Goal: Task Accomplishment & Management: Manage account settings

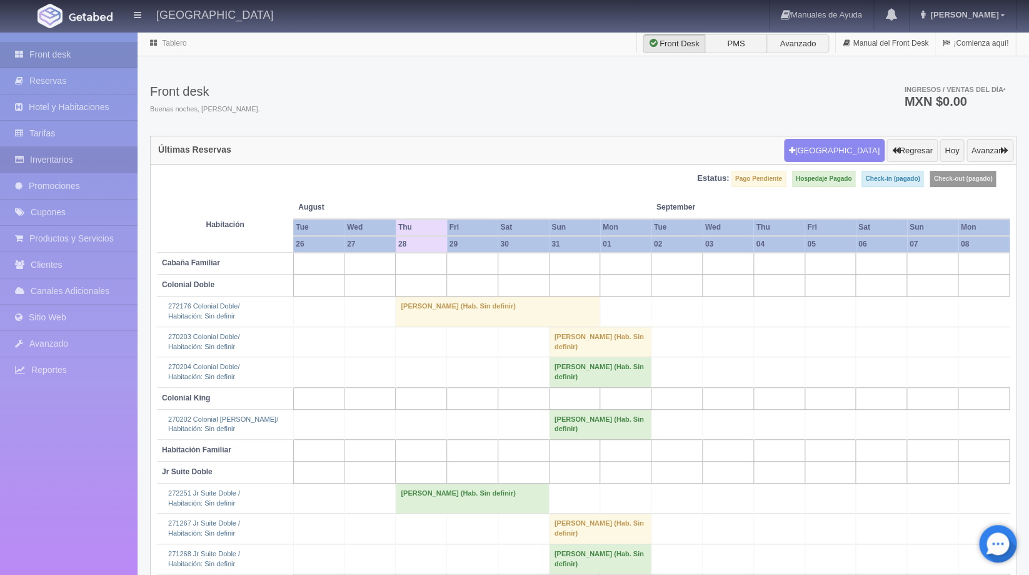
click at [89, 154] on link "Inventarios" at bounding box center [69, 160] width 138 height 26
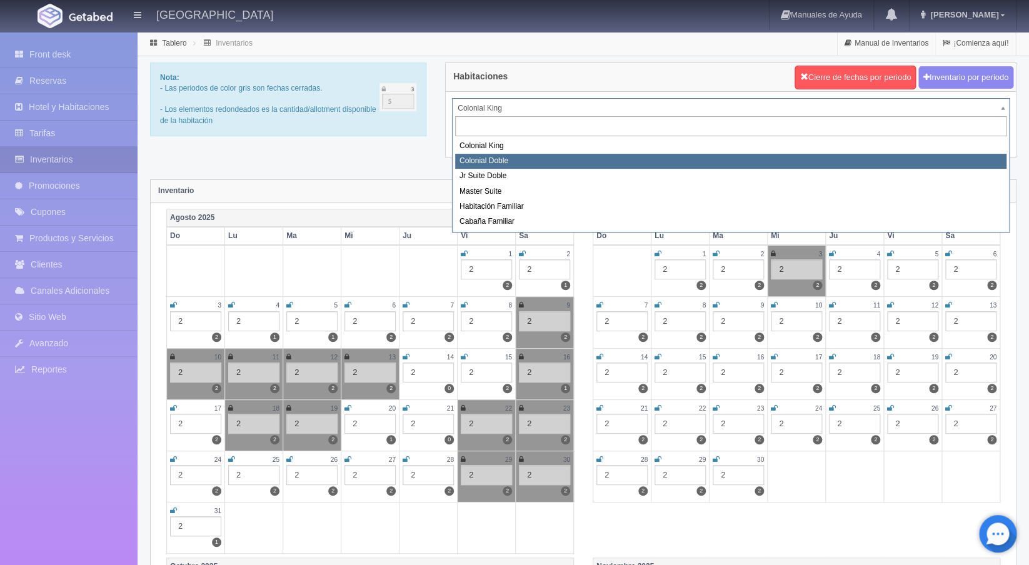
select select "977"
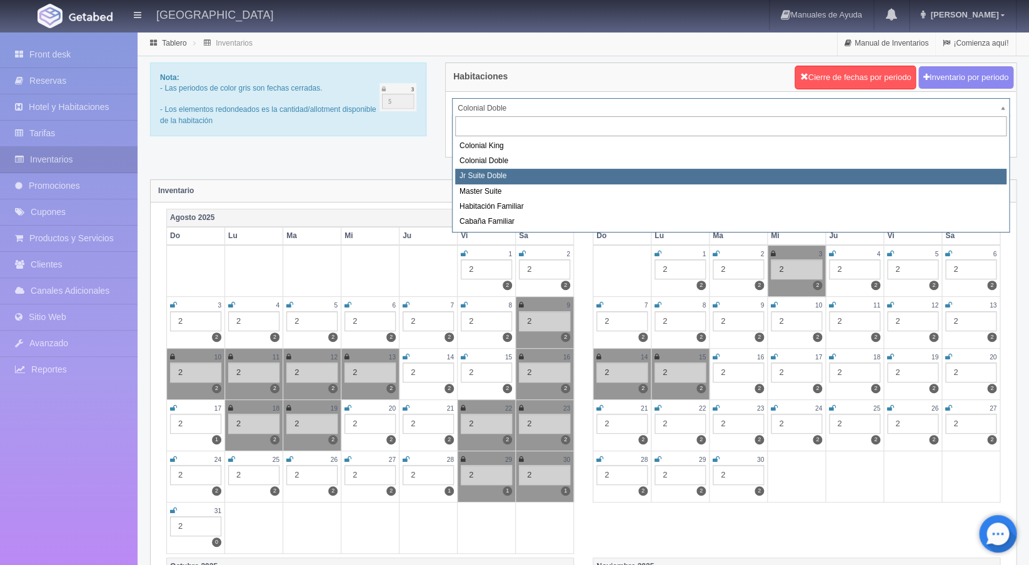
select select "978"
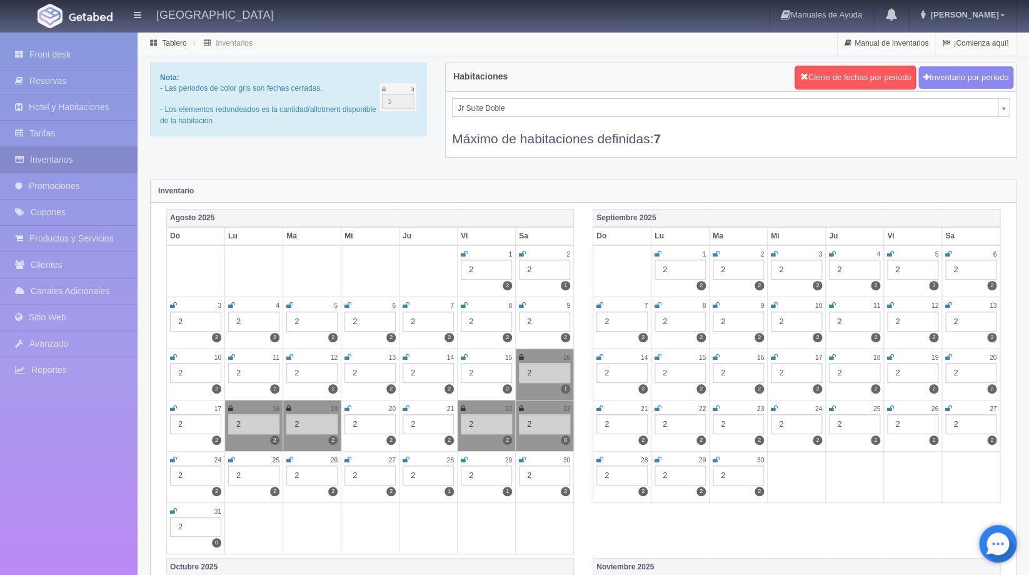
click at [467, 461] on icon at bounding box center [464, 460] width 7 height 8
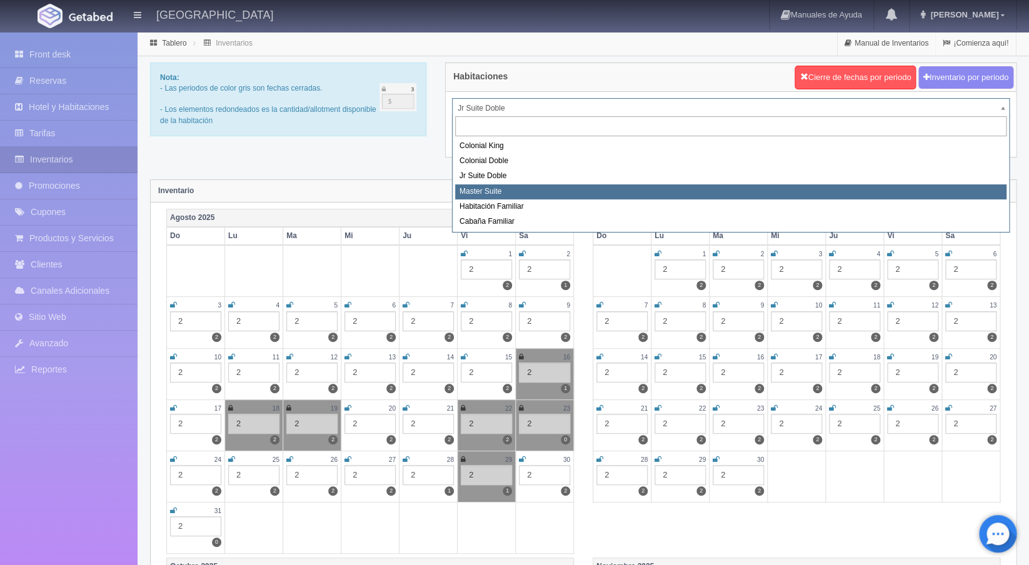
select select "980"
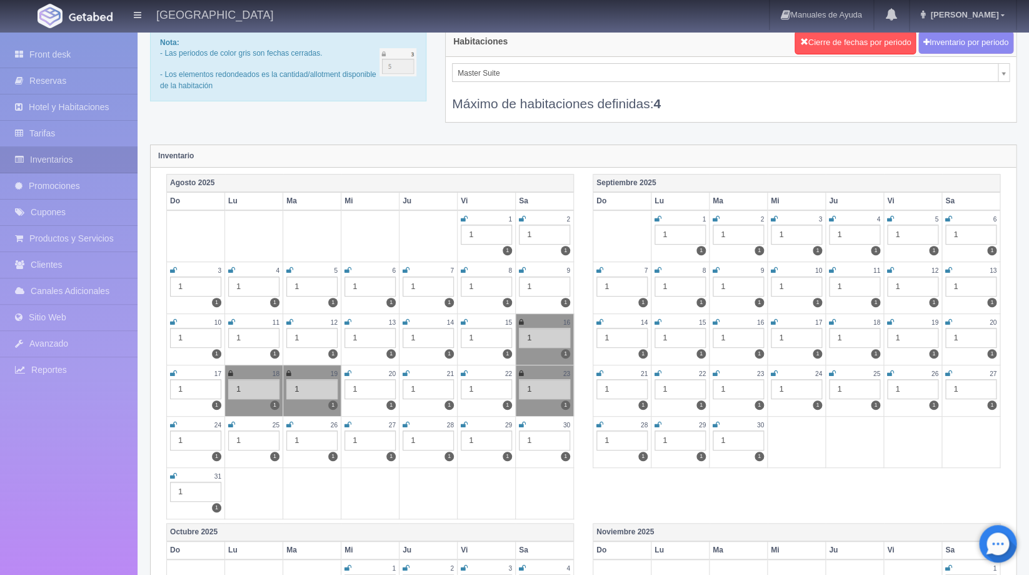
scroll to position [49, 0]
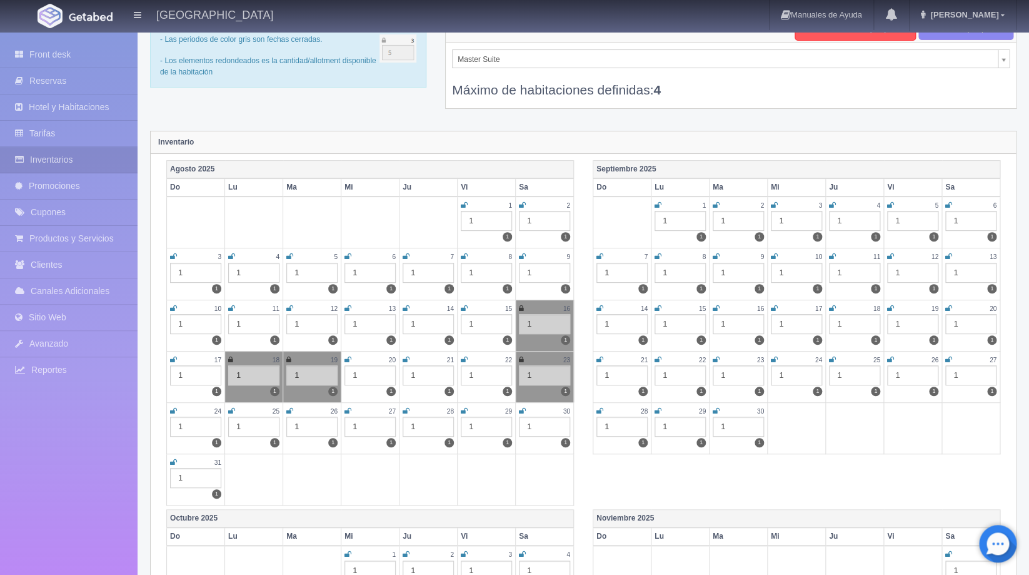
click at [523, 410] on icon at bounding box center [522, 411] width 7 height 8
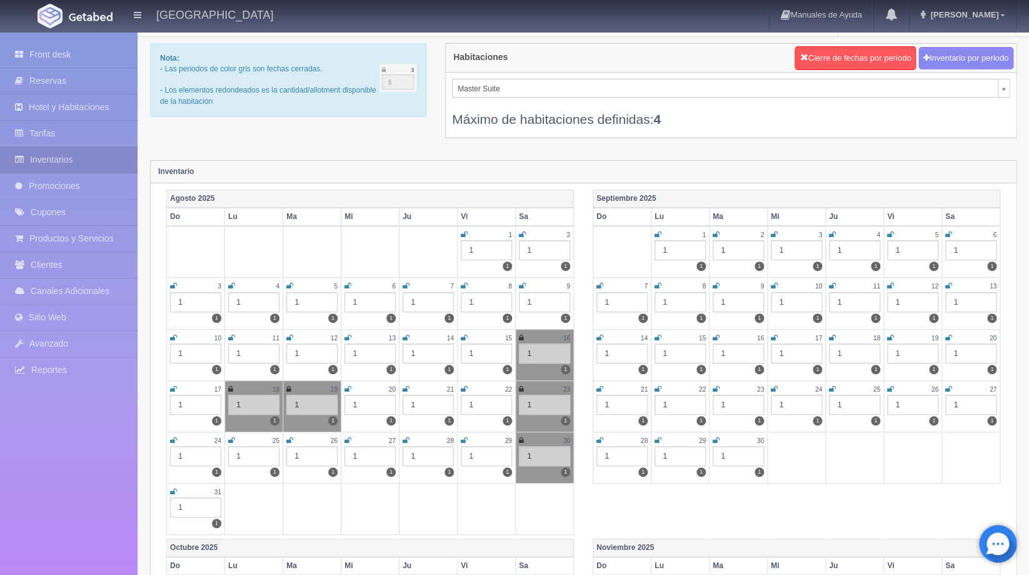
scroll to position [0, 0]
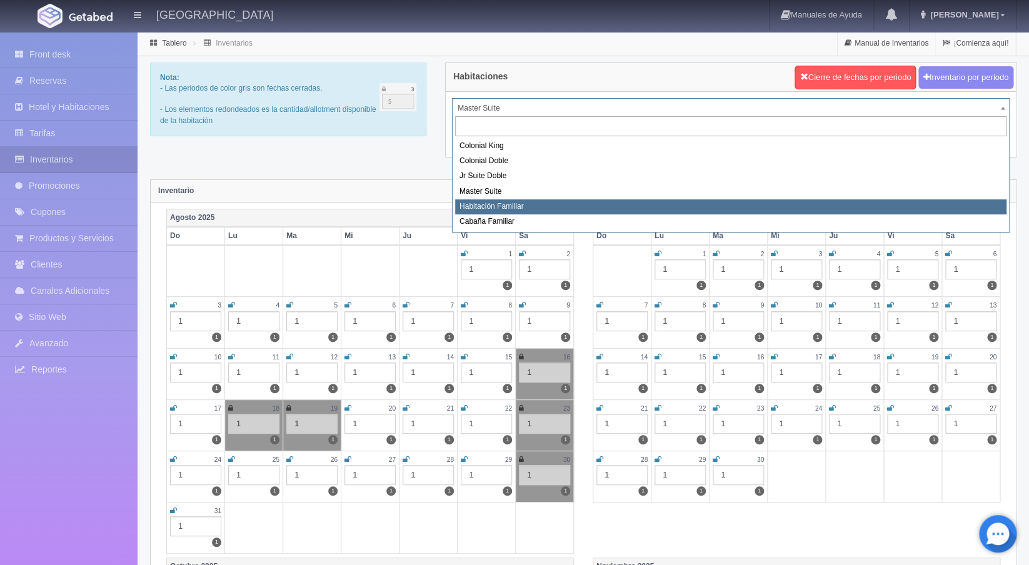
select select "981"
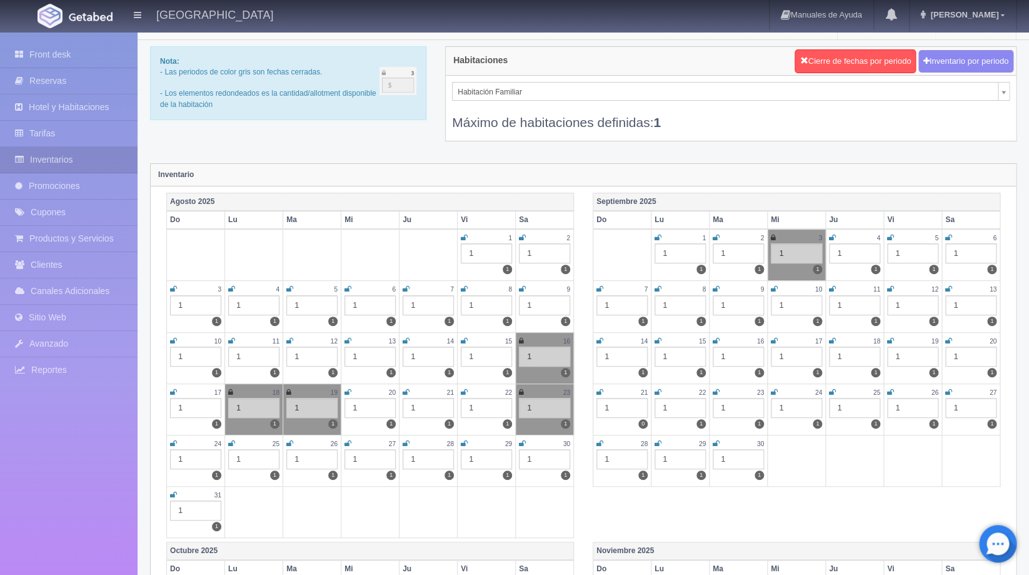
scroll to position [18, 0]
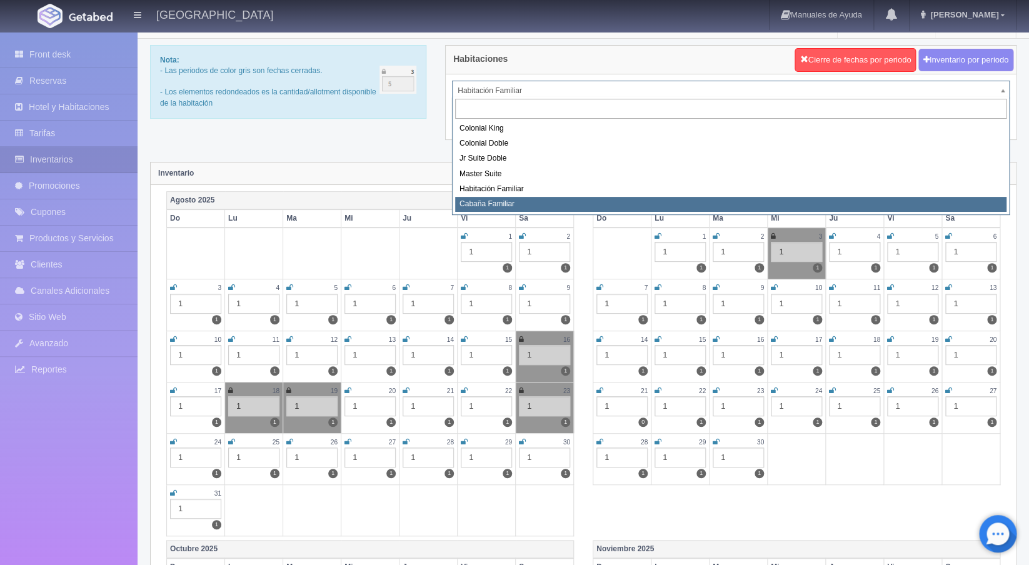
select select "2263"
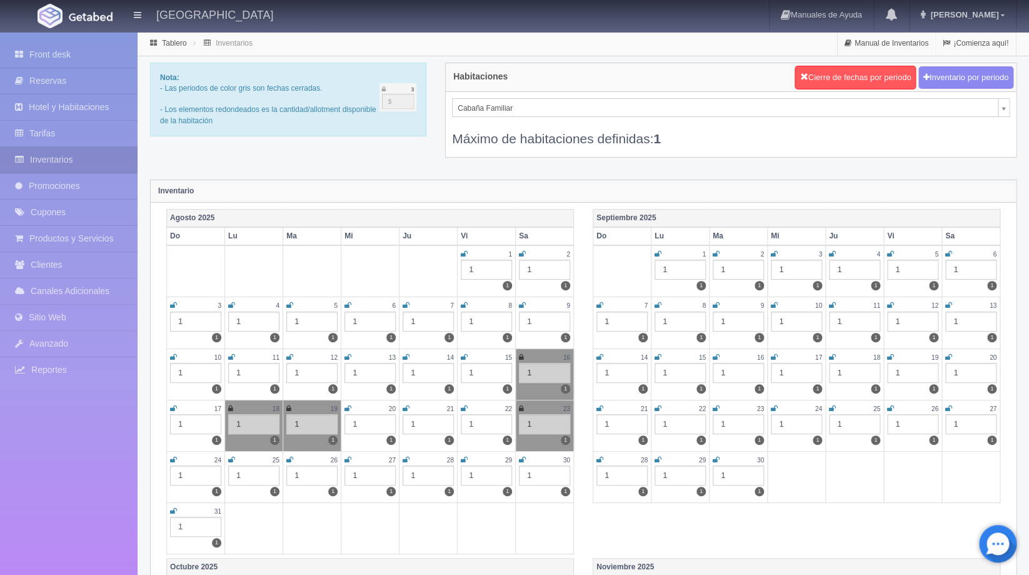
scroll to position [44, 0]
